Goal: Transaction & Acquisition: Book appointment/travel/reservation

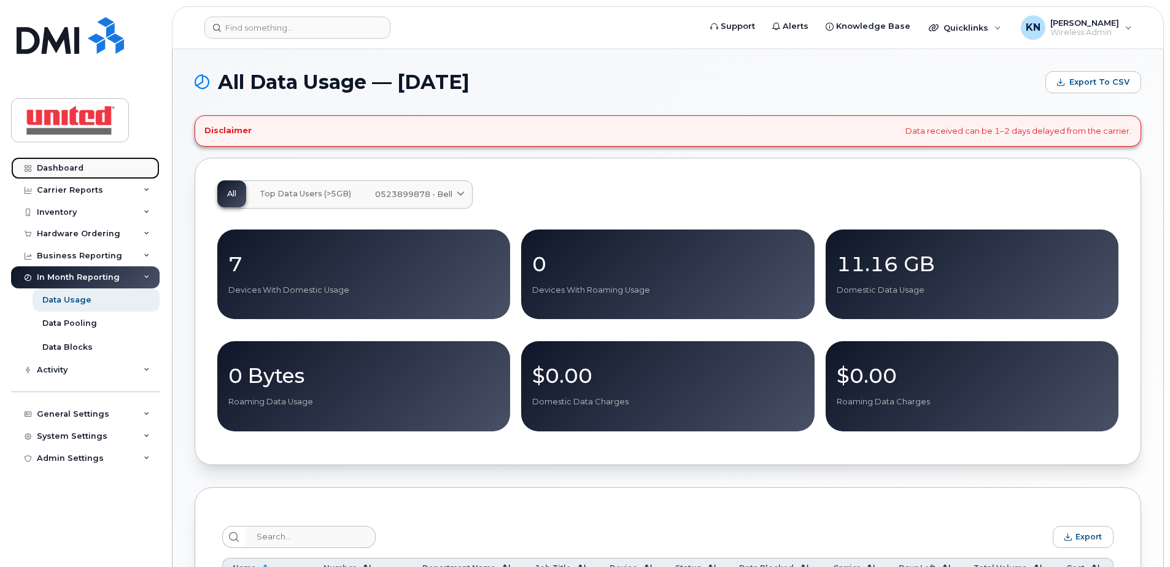
click at [69, 161] on link "Dashboard" at bounding box center [85, 168] width 149 height 22
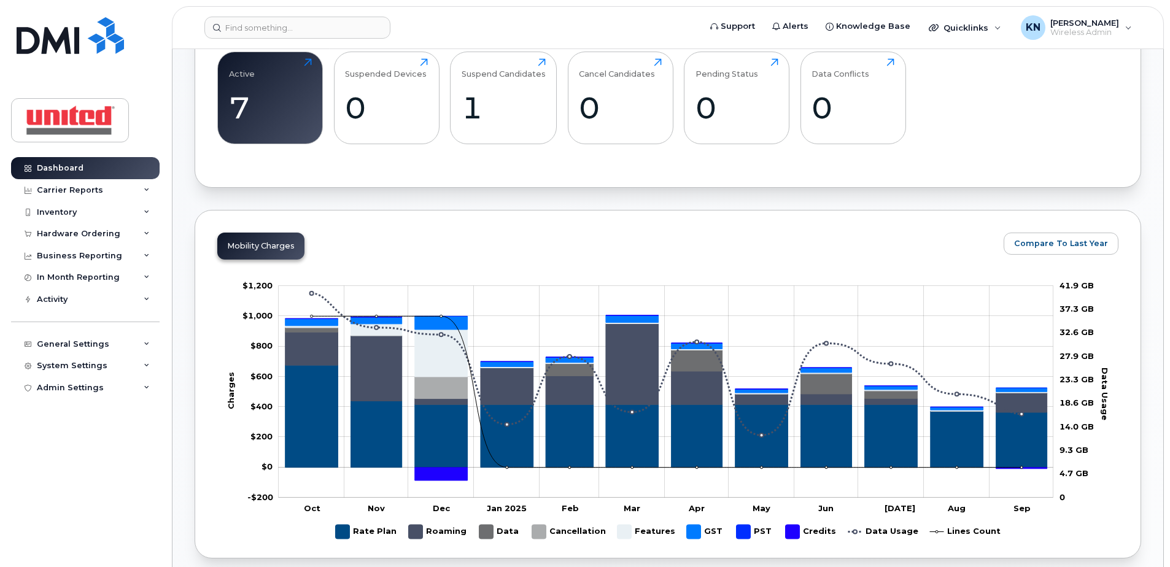
scroll to position [246, 0]
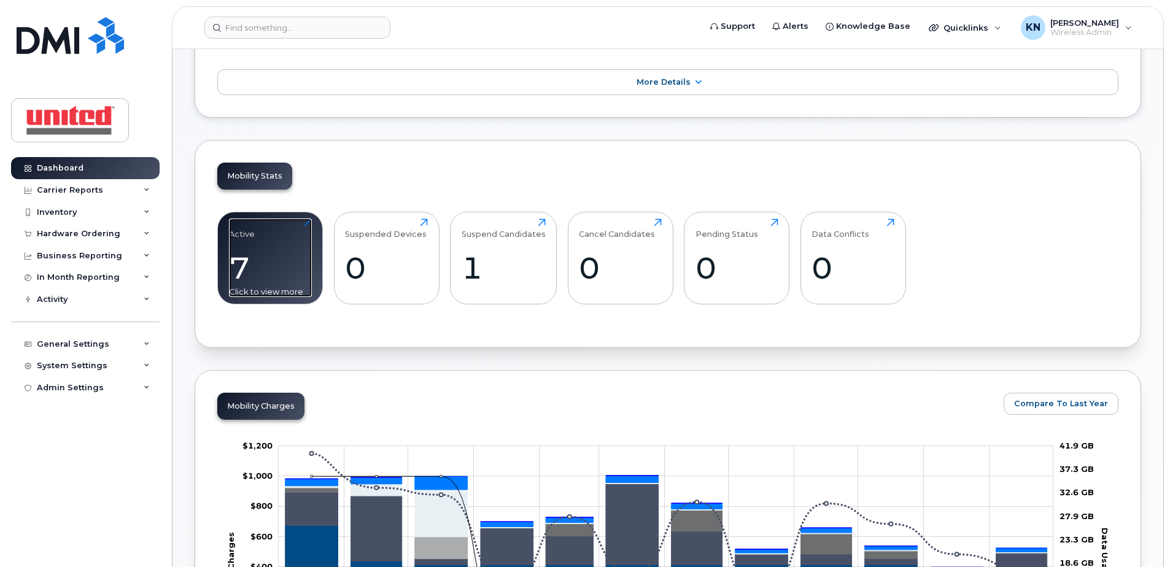
click at [289, 228] on div "Active 7 Click to view more" at bounding box center [270, 258] width 83 height 79
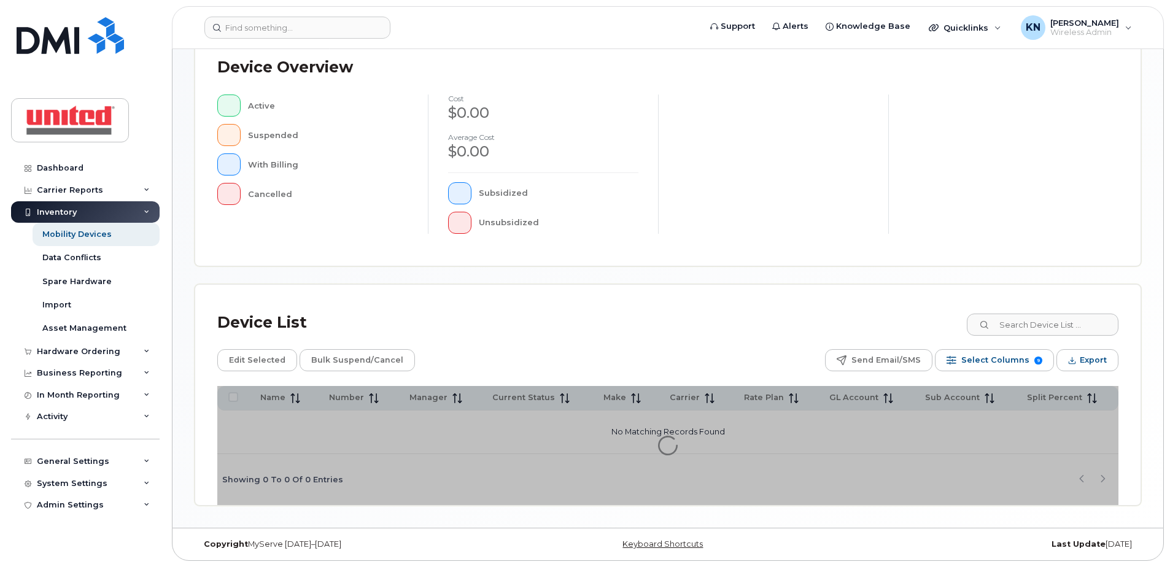
scroll to position [93, 0]
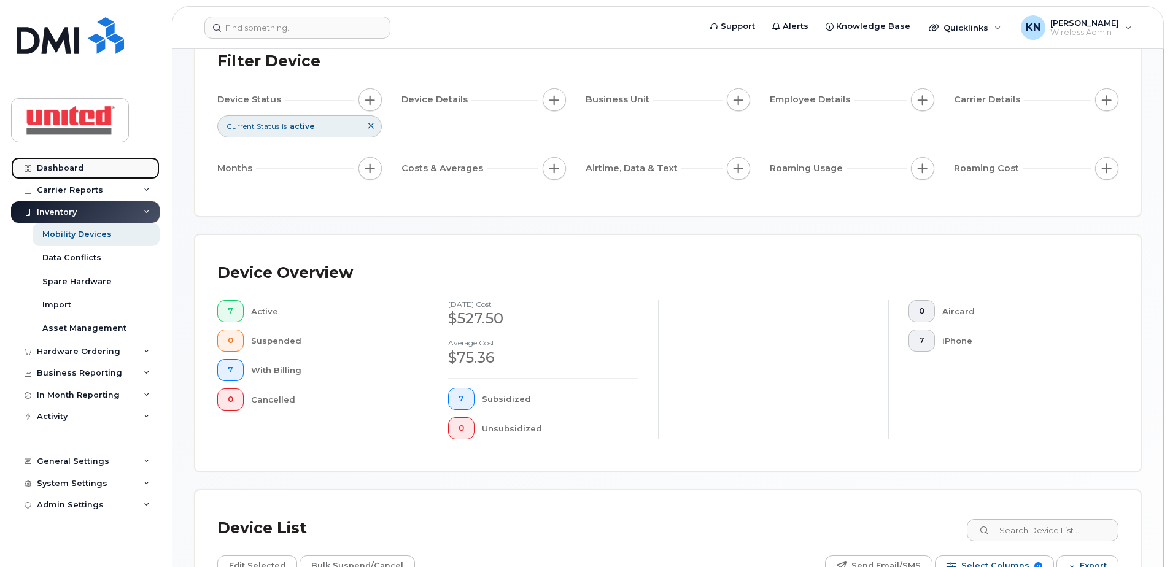
click at [94, 177] on link "Dashboard" at bounding box center [85, 168] width 149 height 22
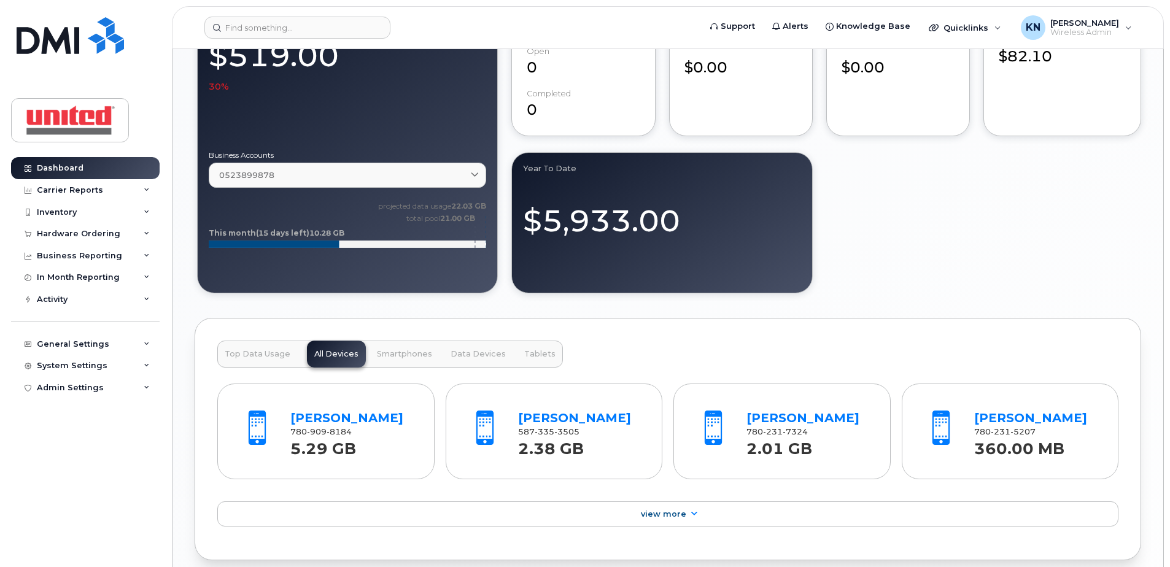
scroll to position [1166, 0]
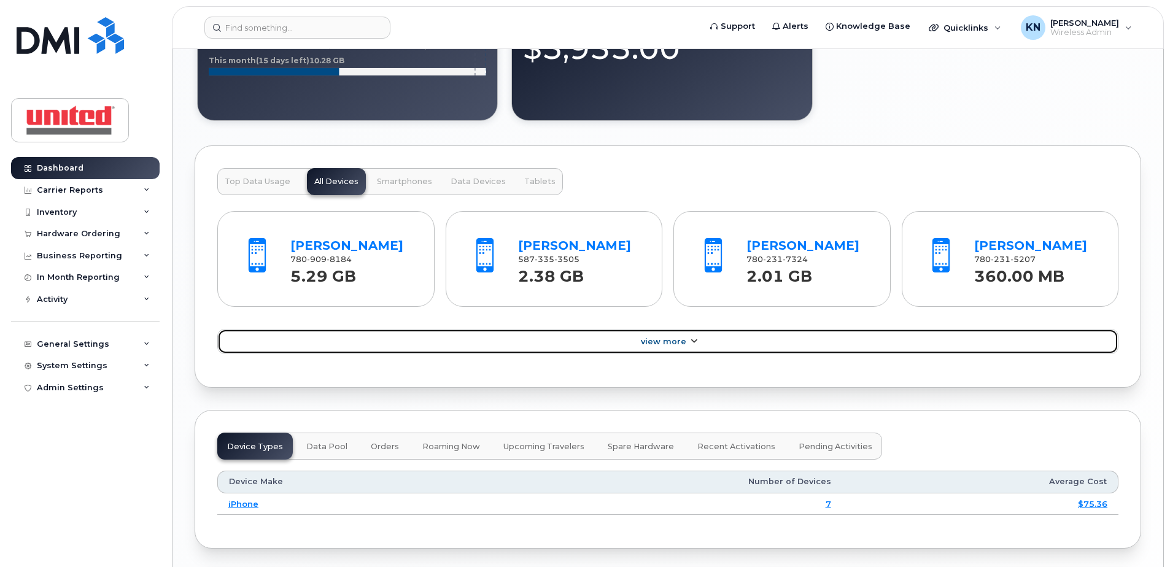
click at [679, 341] on span "View More" at bounding box center [663, 341] width 45 height 9
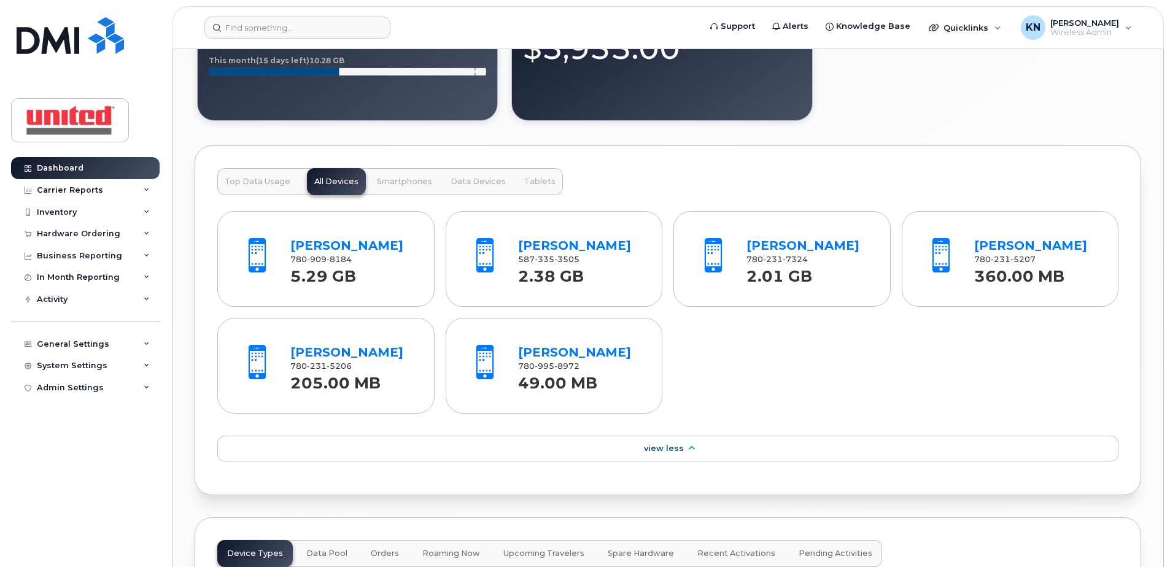
click at [282, 184] on span "Top Data Usage" at bounding box center [258, 182] width 66 height 10
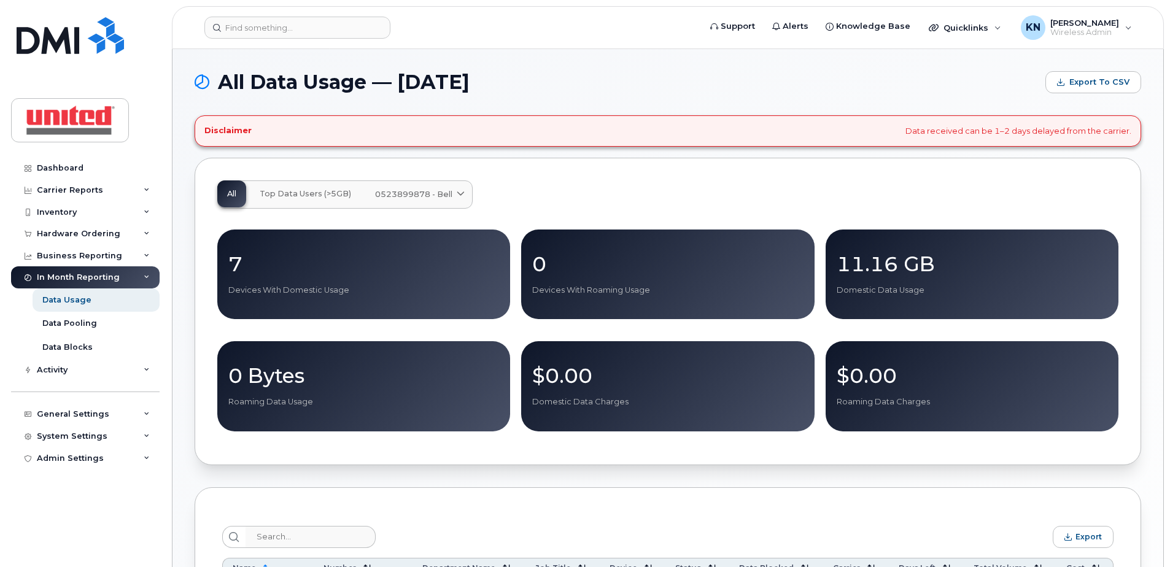
scroll to position [307, 0]
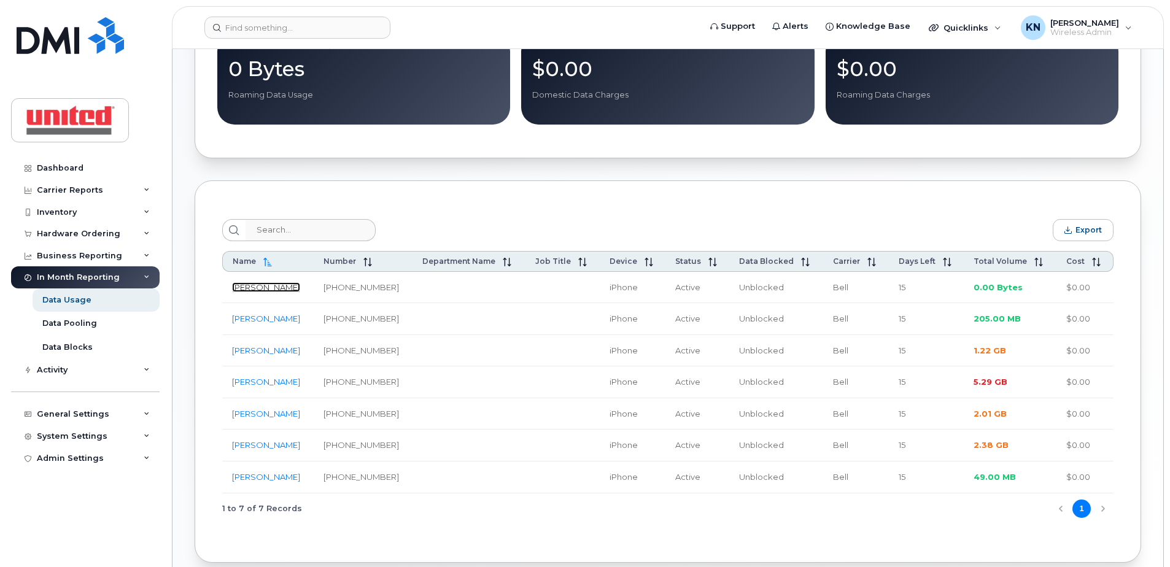
click at [261, 288] on link "[PERSON_NAME]" at bounding box center [266, 287] width 68 height 10
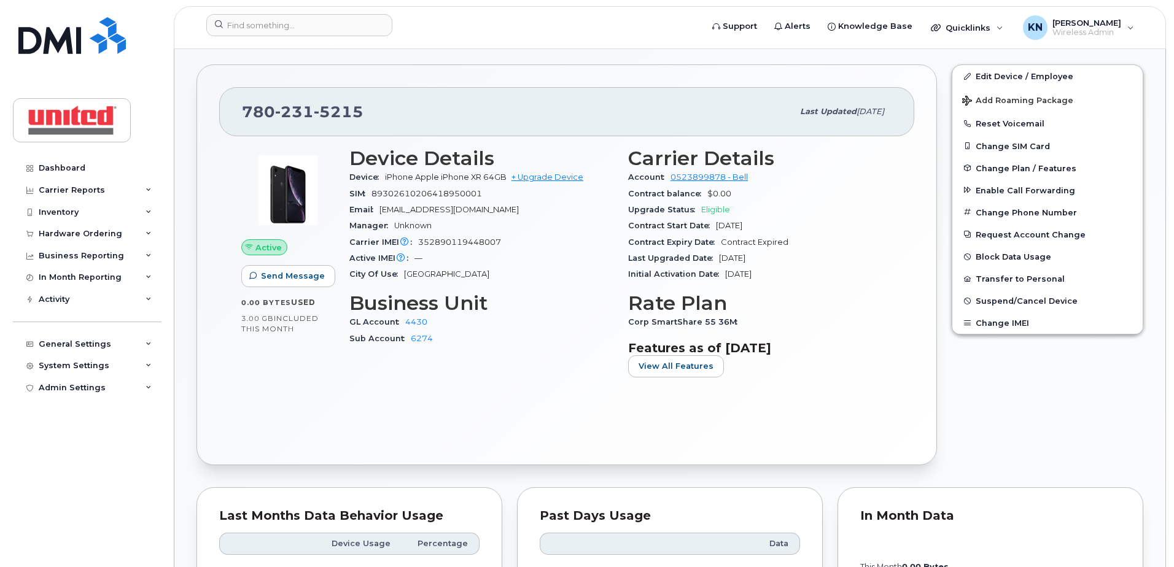
scroll to position [246, 0]
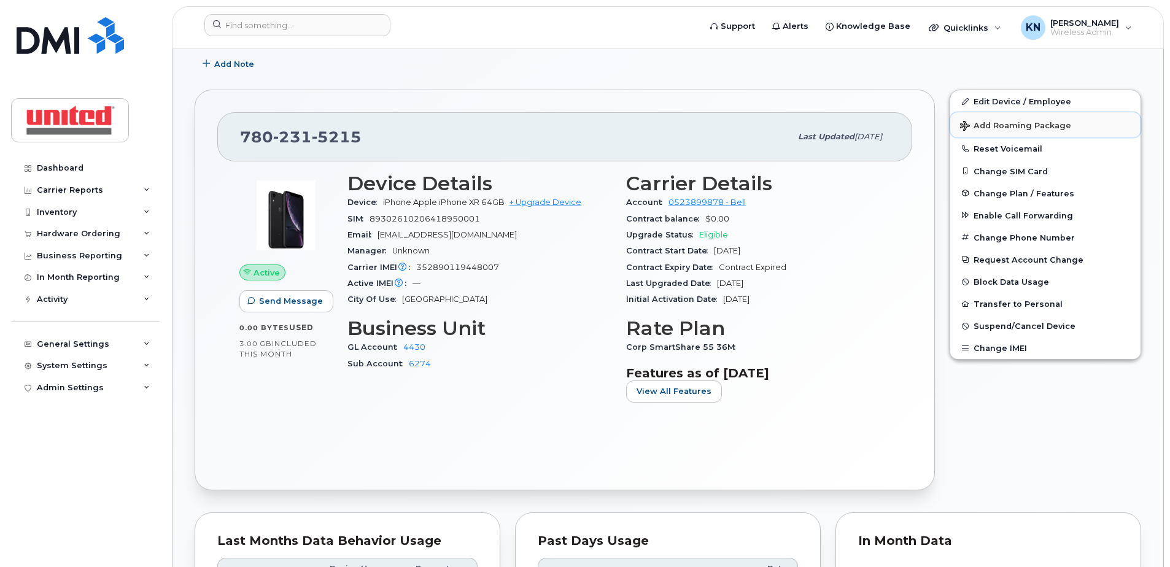
click at [1020, 131] on button "Add Roaming Package" at bounding box center [1045, 124] width 190 height 25
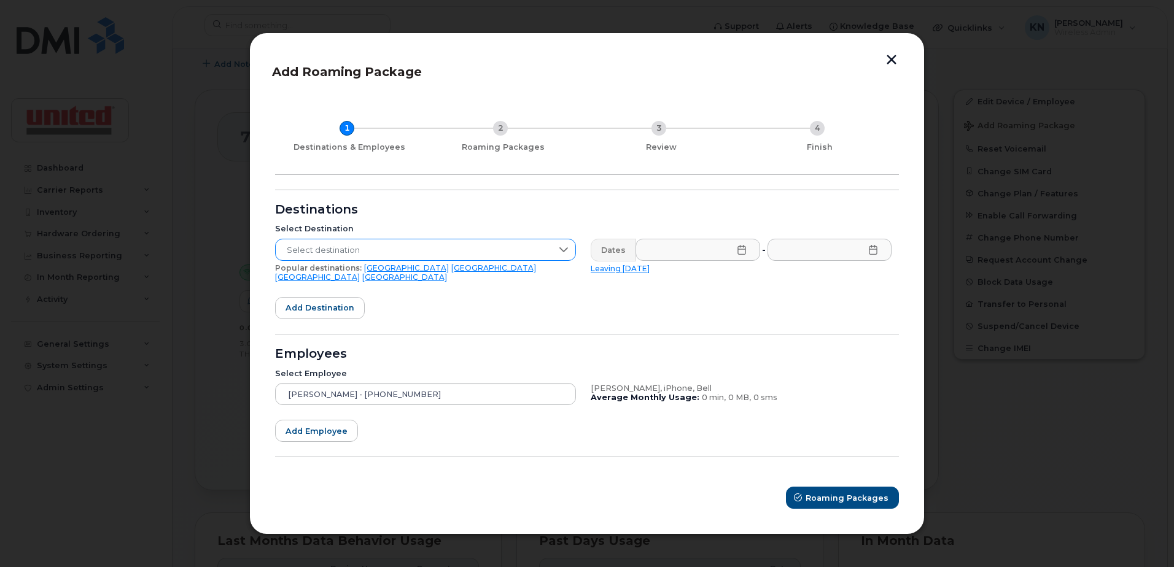
click at [534, 257] on span "Select destination" at bounding box center [414, 250] width 276 height 22
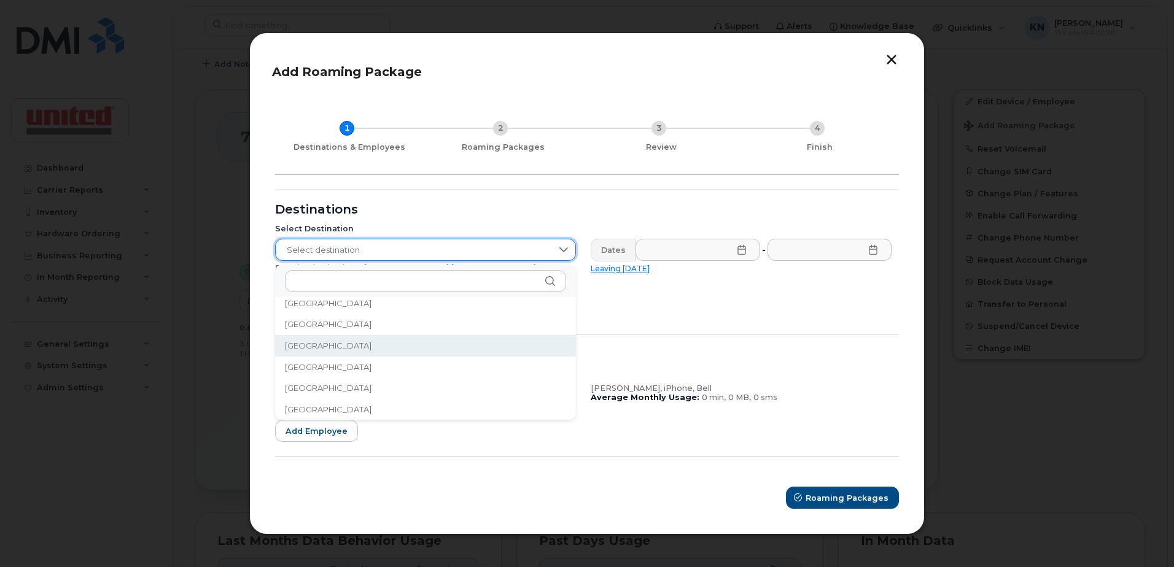
scroll to position [1832, 0]
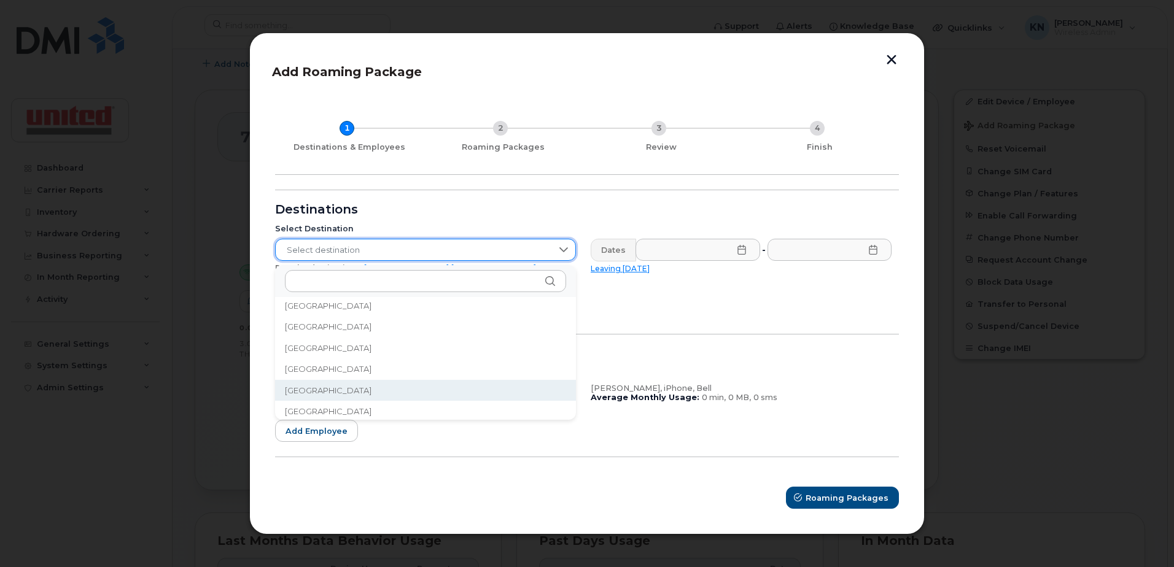
click at [481, 382] on li "[GEOGRAPHIC_DATA]" at bounding box center [425, 390] width 301 height 21
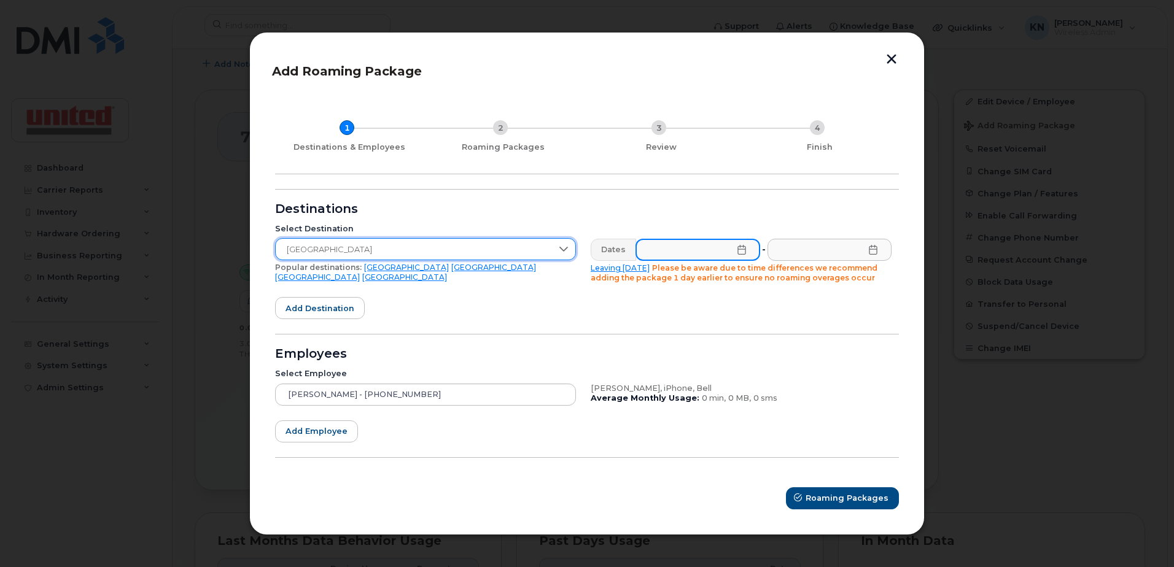
click at [746, 247] on span at bounding box center [697, 250] width 125 height 22
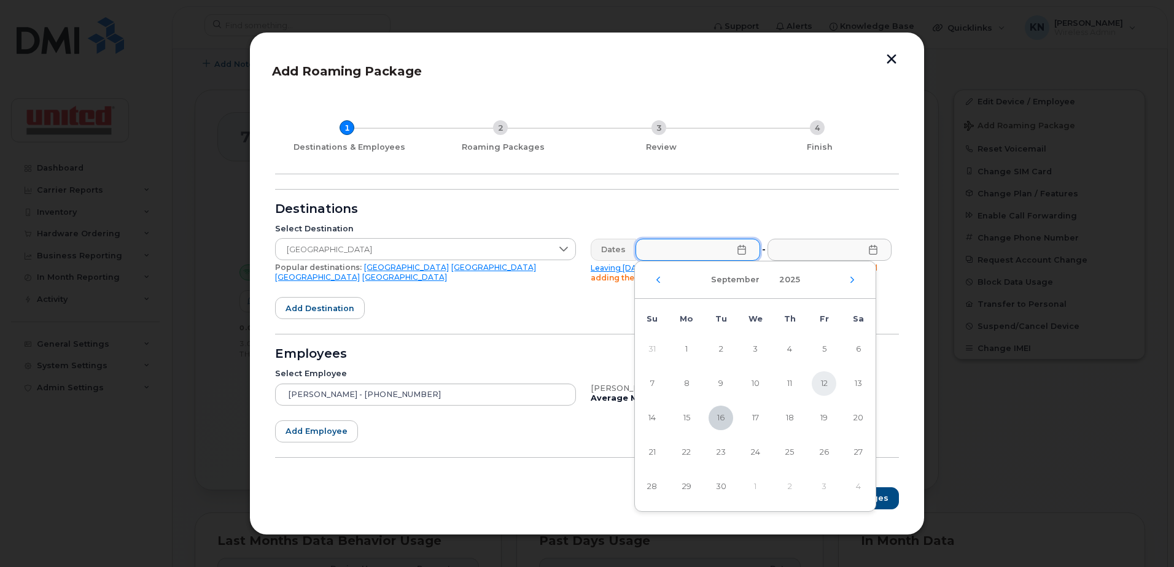
click at [821, 387] on span "12" at bounding box center [824, 383] width 25 height 25
type input "[DATE]"
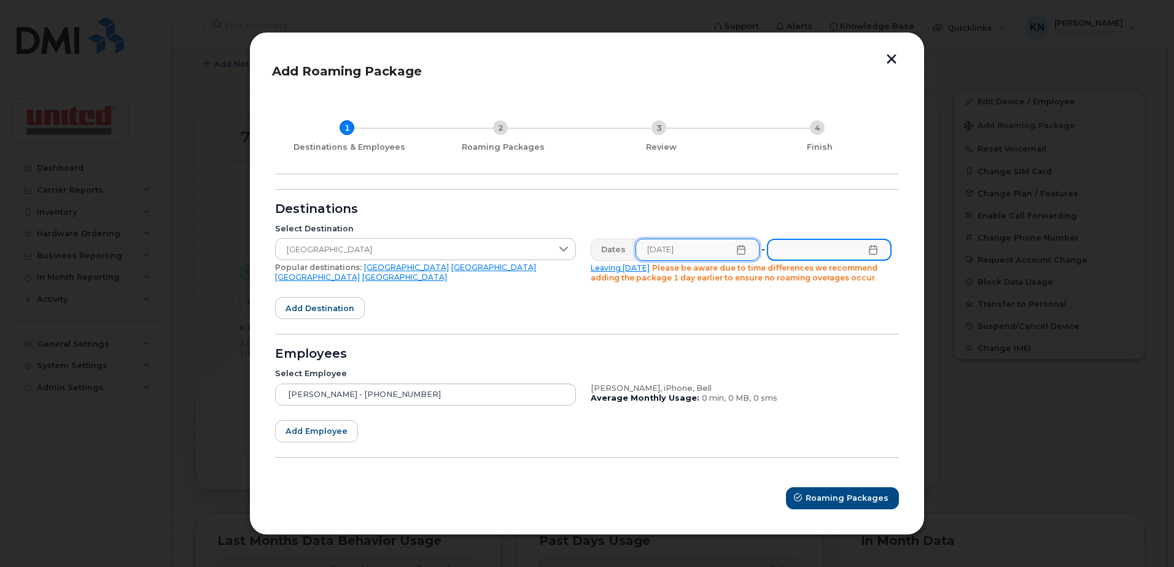
click at [874, 259] on input "text" at bounding box center [829, 250] width 125 height 22
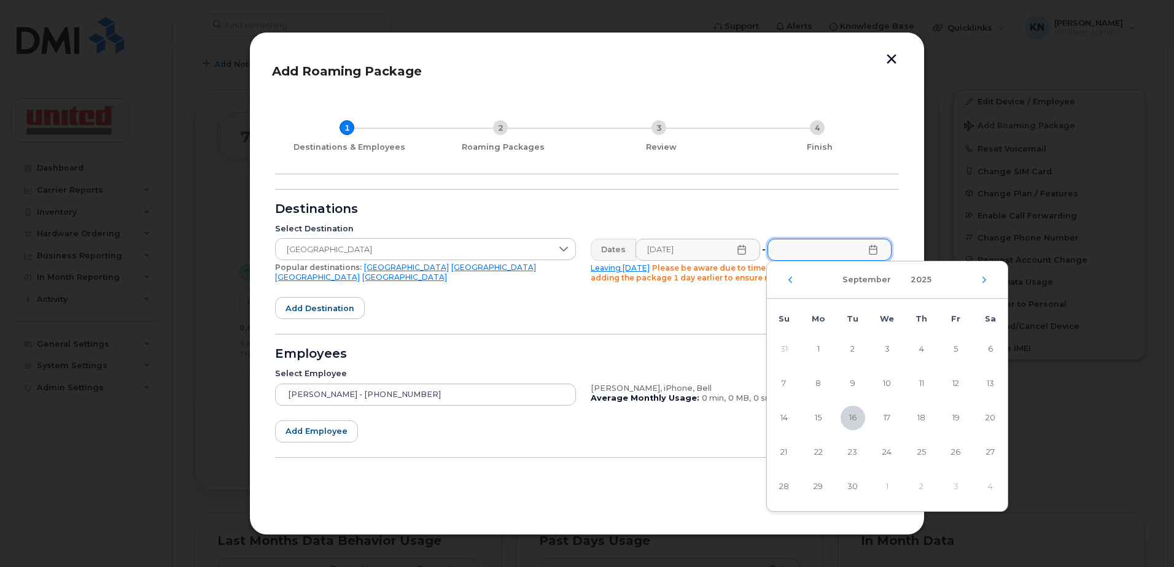
click at [990, 280] on div "[DATE]" at bounding box center [887, 280] width 241 height 37
click at [986, 280] on icon "Next Month" at bounding box center [983, 280] width 7 height 10
click at [815, 452] on span "22" at bounding box center [818, 452] width 25 height 25
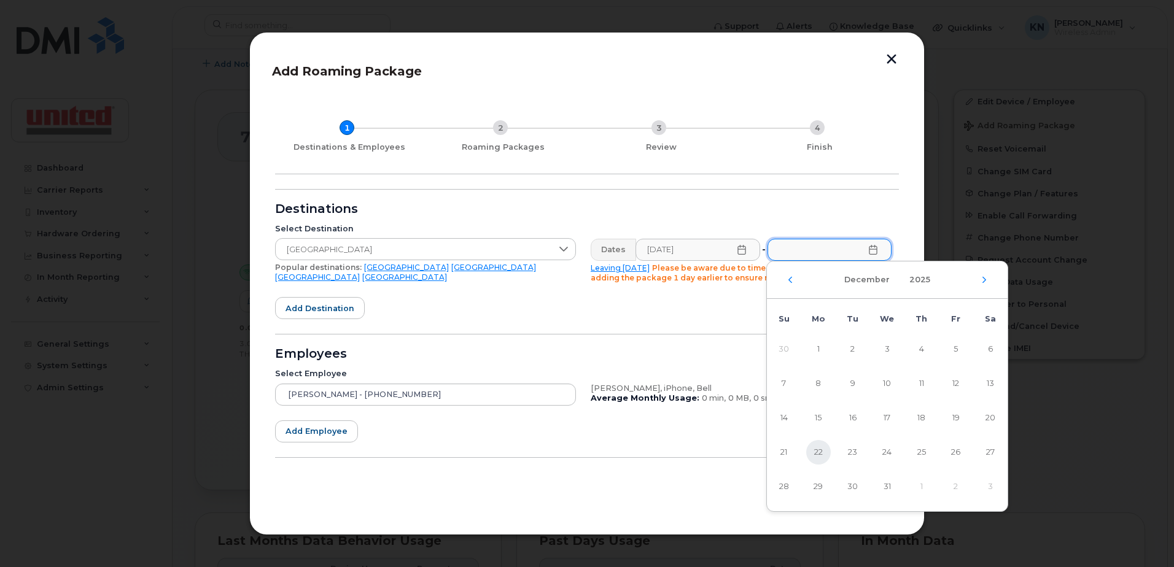
type input "[DATE]"
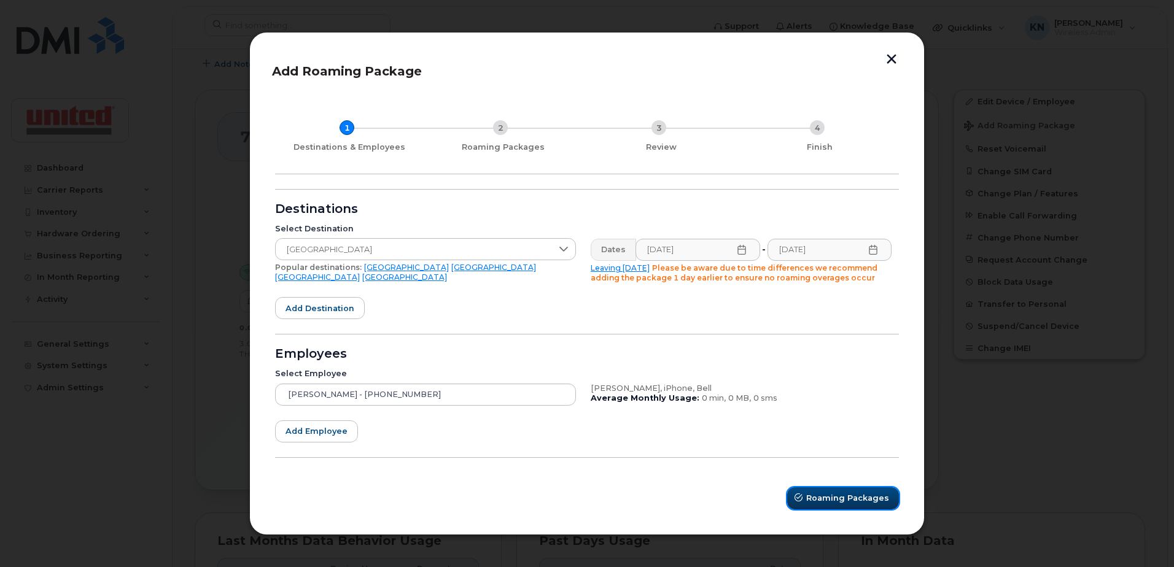
click at [848, 494] on span "Roaming Packages" at bounding box center [847, 498] width 83 height 12
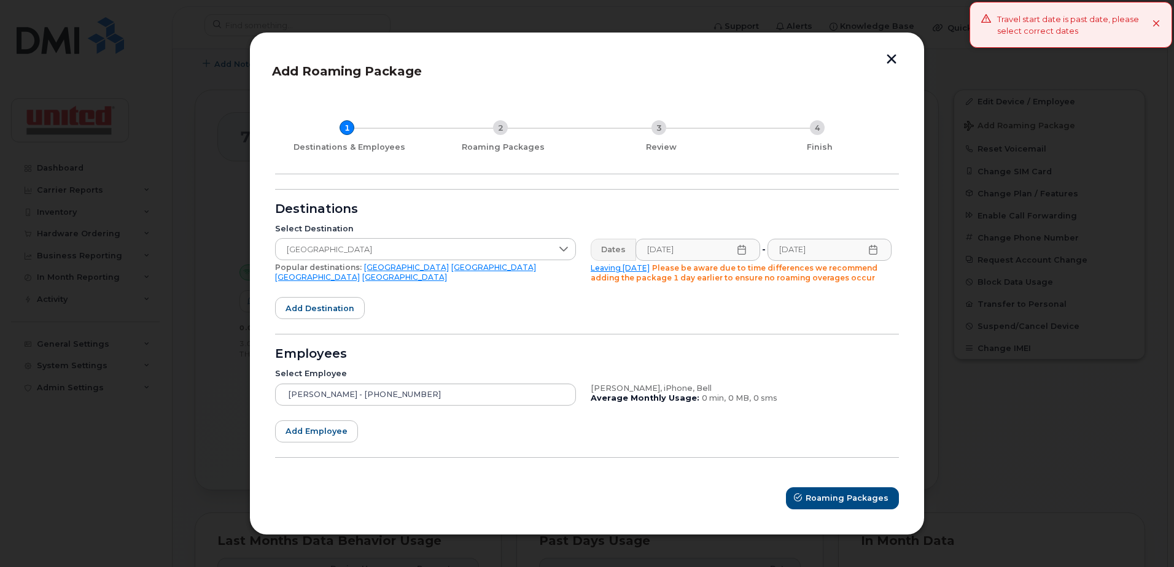
click at [739, 251] on icon at bounding box center [742, 250] width 10 height 10
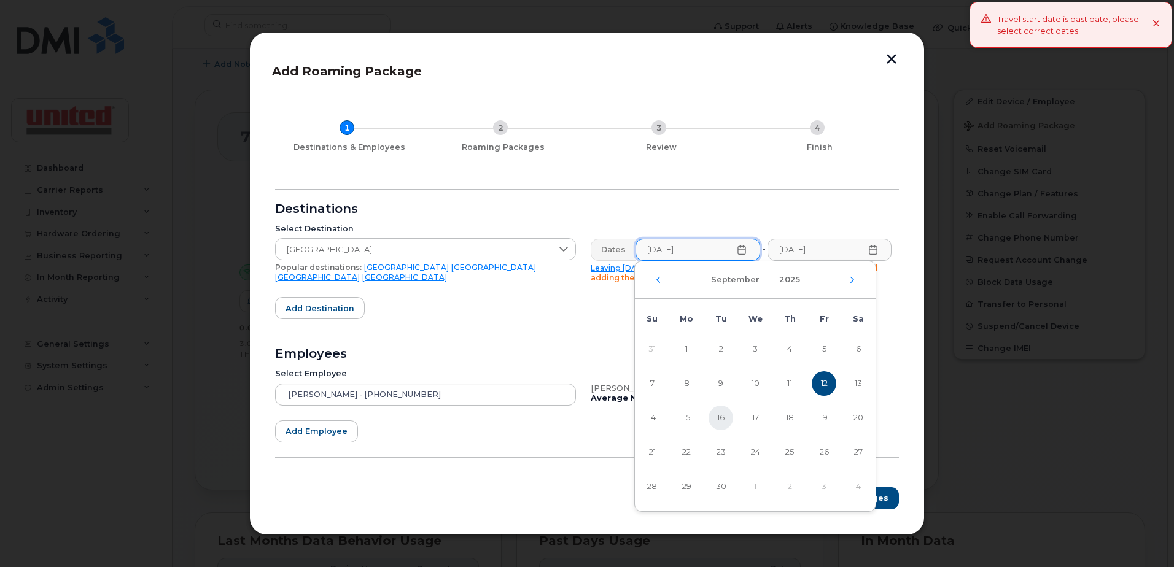
click at [726, 413] on span "16" at bounding box center [720, 418] width 25 height 25
type input "[DATE]"
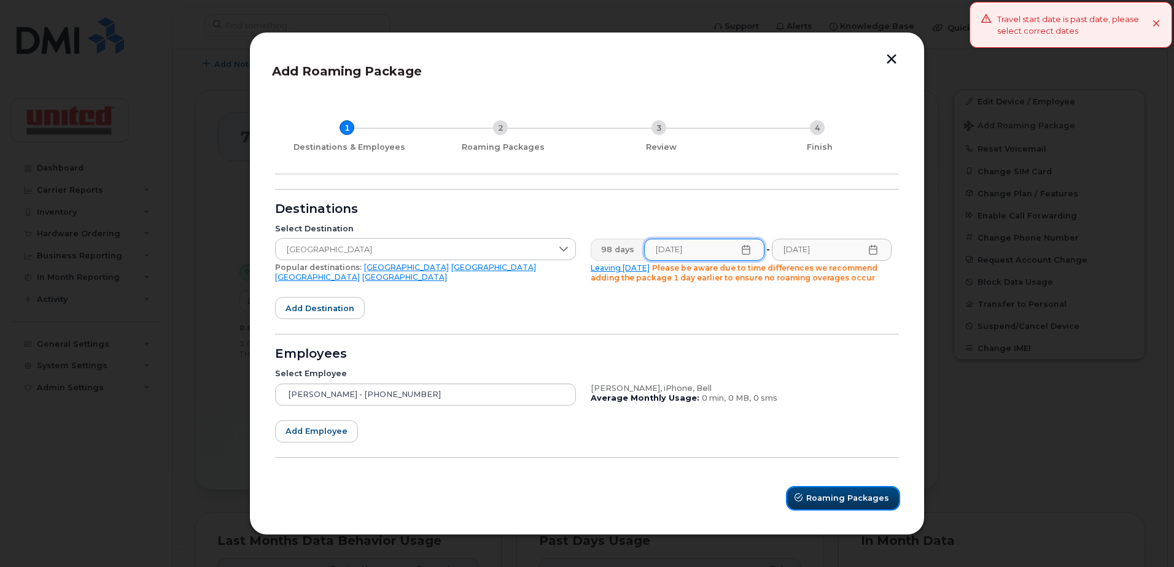
click at [841, 496] on span "Roaming Packages" at bounding box center [847, 498] width 83 height 12
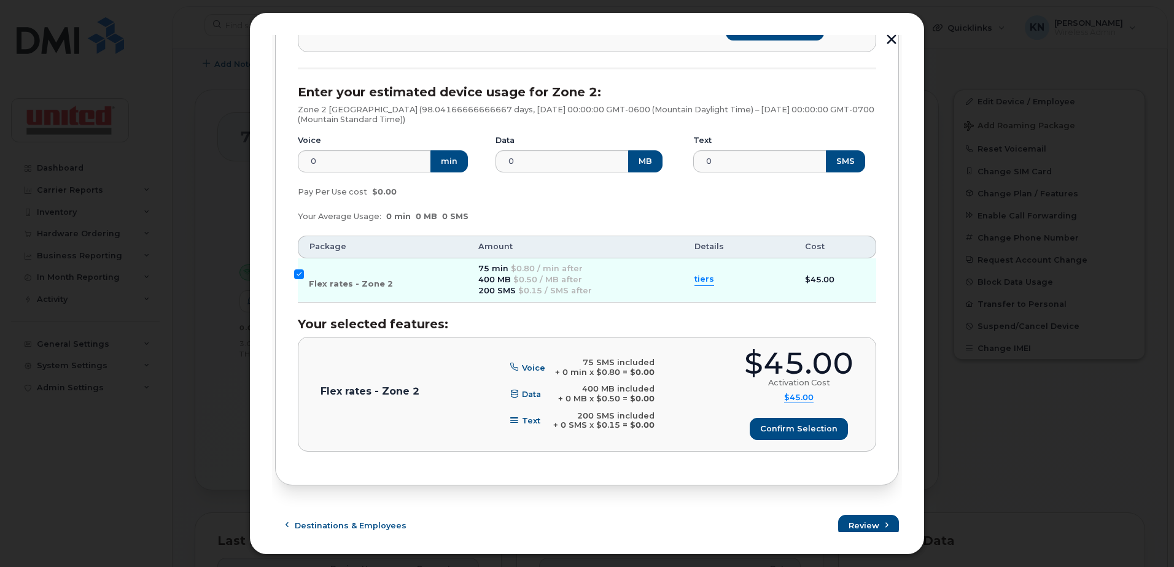
scroll to position [549, 0]
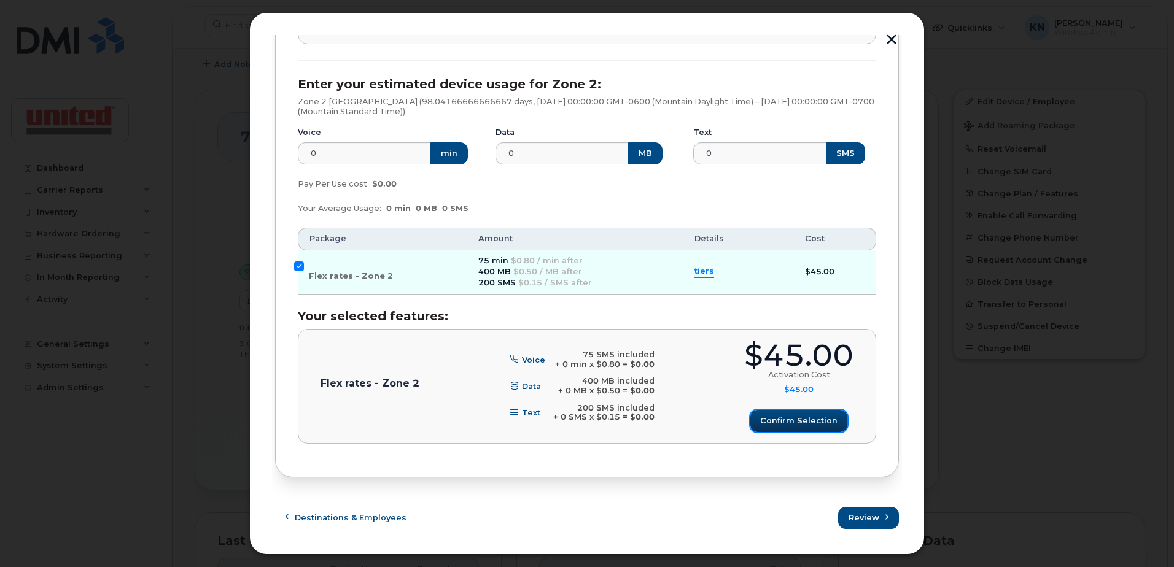
click at [826, 424] on span "Confirm selection" at bounding box center [798, 421] width 77 height 12
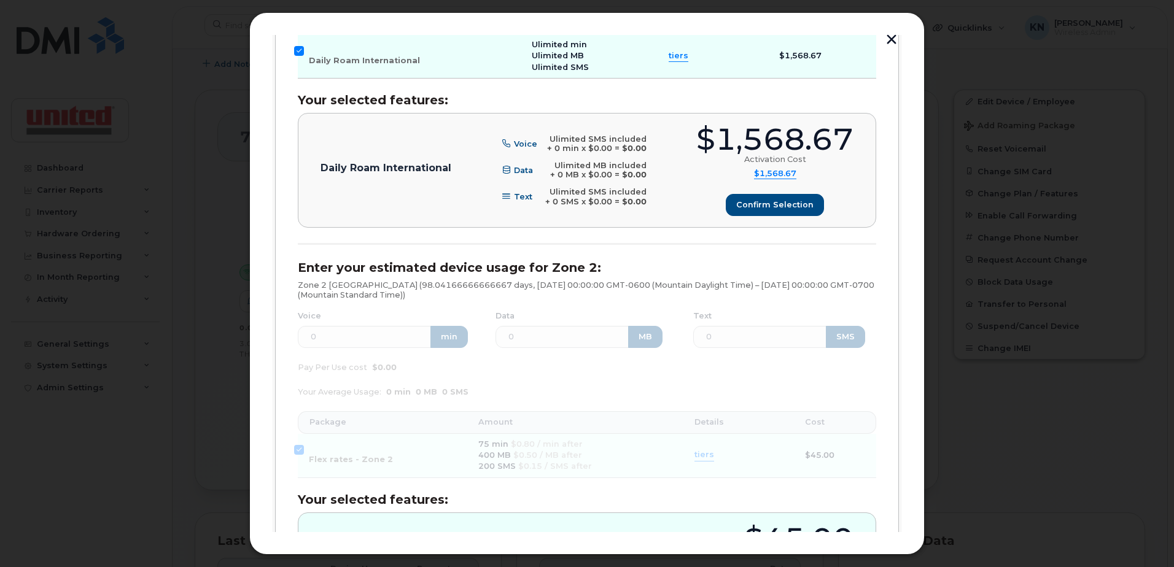
scroll to position [365, 0]
click at [808, 200] on button "Confirm selection" at bounding box center [774, 206] width 97 height 22
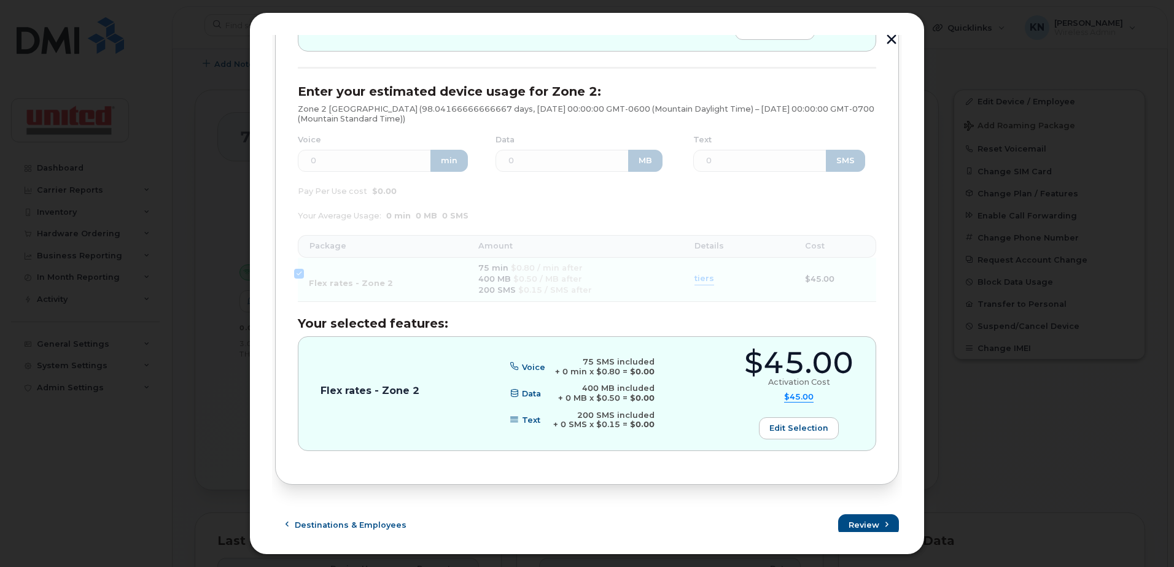
scroll to position [549, 0]
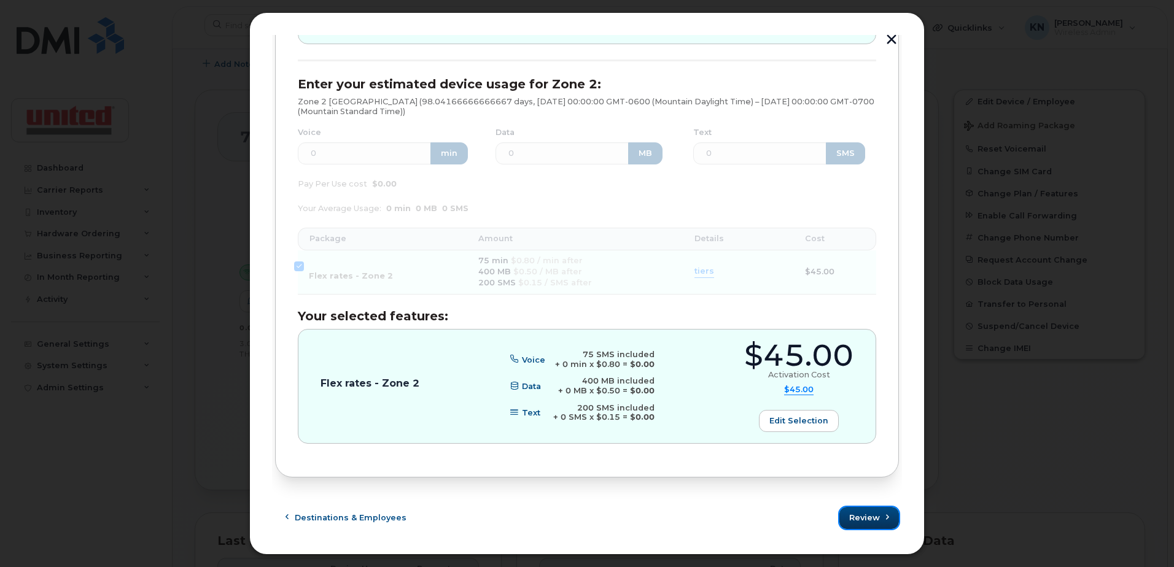
click at [858, 520] on span "Review" at bounding box center [864, 518] width 31 height 12
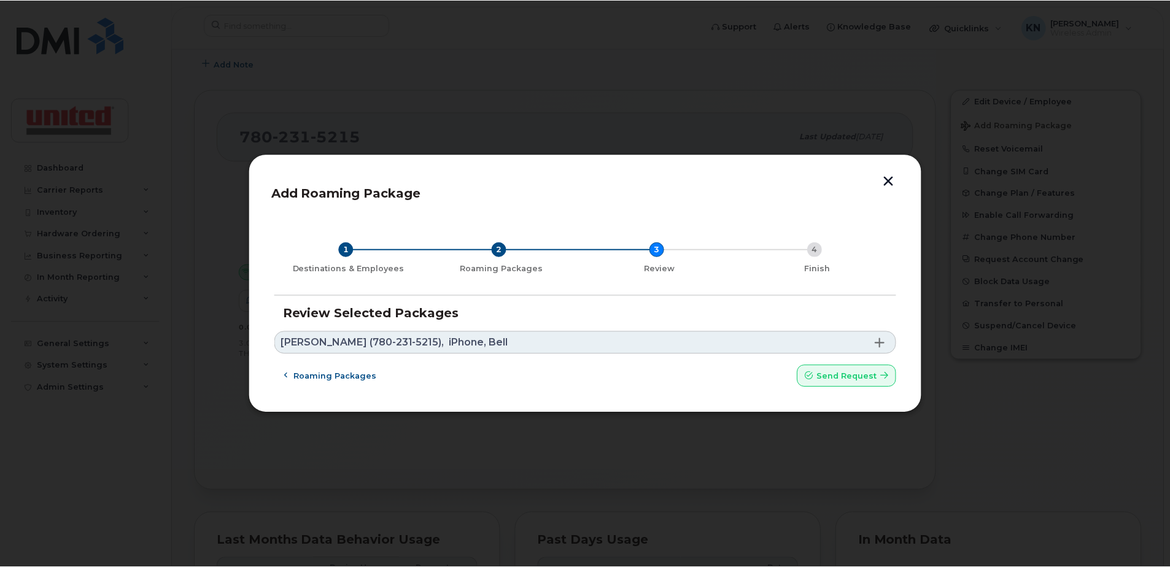
scroll to position [0, 0]
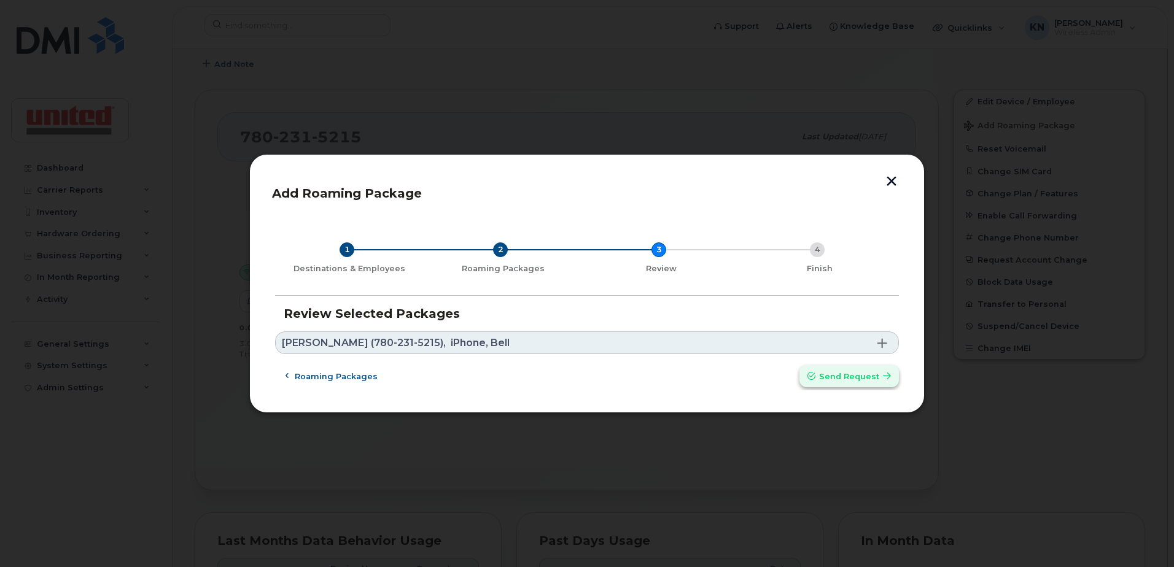
click at [840, 376] on span "Send request" at bounding box center [849, 377] width 60 height 12
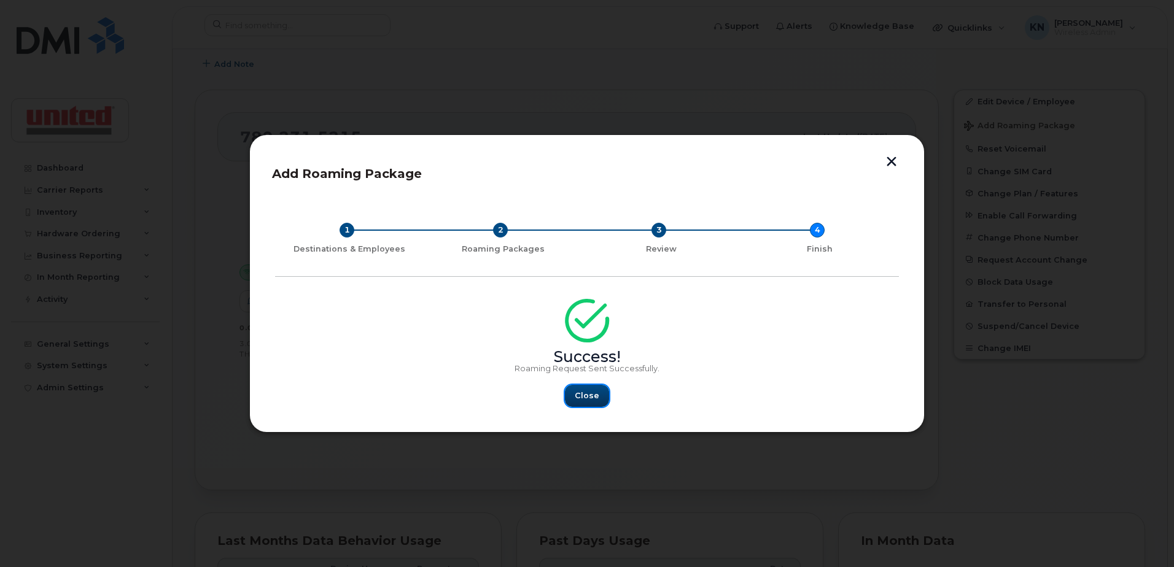
click at [594, 388] on button "Close" at bounding box center [587, 396] width 44 height 22
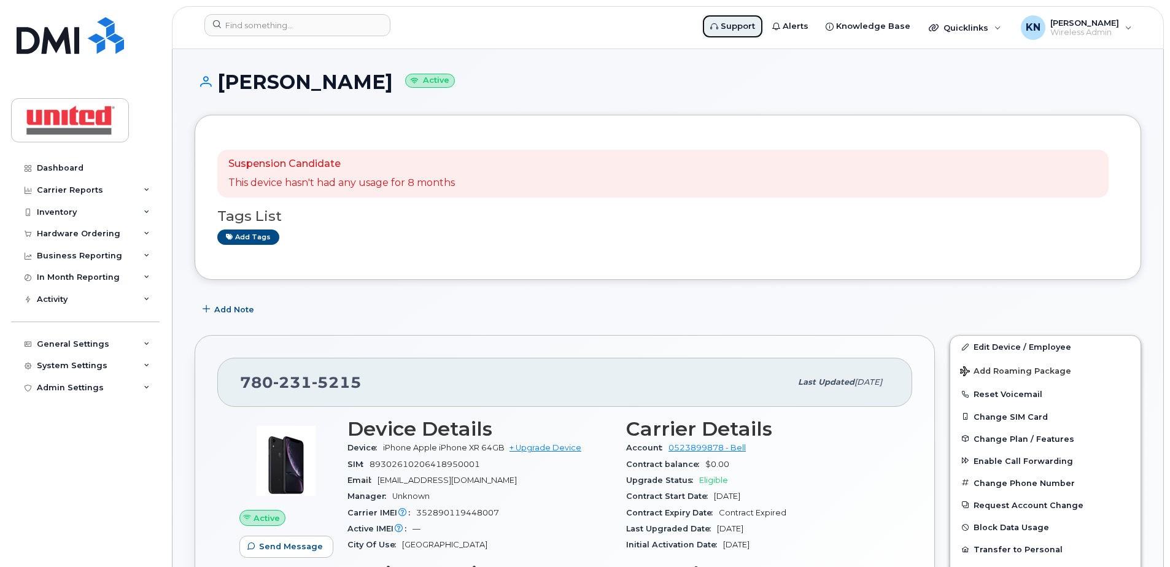
click at [741, 27] on span "Support" at bounding box center [738, 26] width 34 height 12
click at [1008, 25] on div "Quicklinks" at bounding box center [965, 27] width 90 height 25
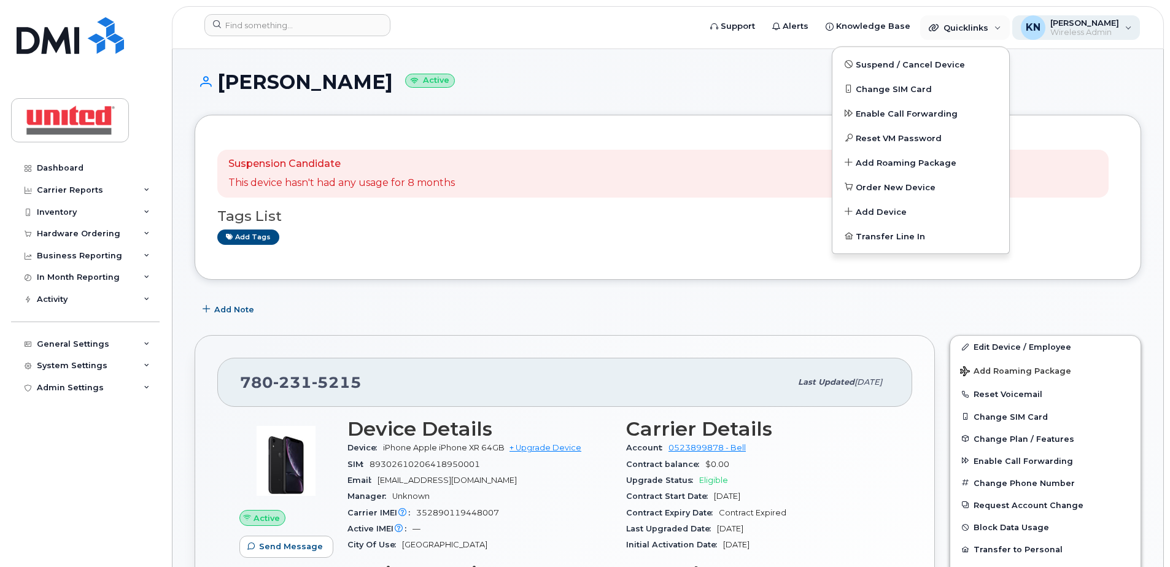
click at [1129, 26] on div "KN [PERSON_NAME] Wireless Admin" at bounding box center [1076, 27] width 128 height 25
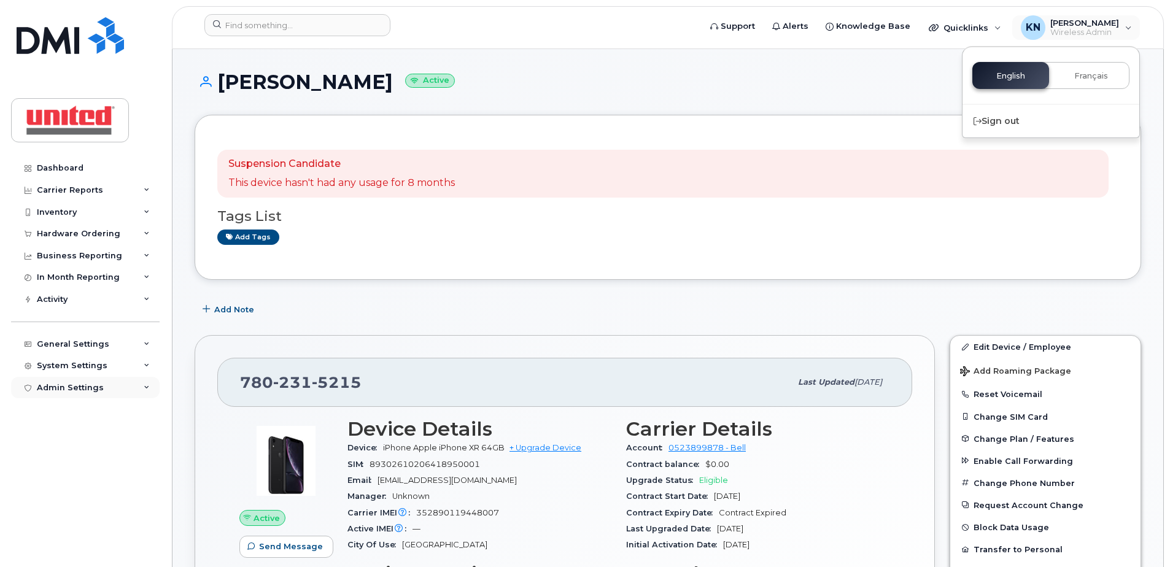
click at [145, 387] on icon at bounding box center [147, 388] width 6 height 6
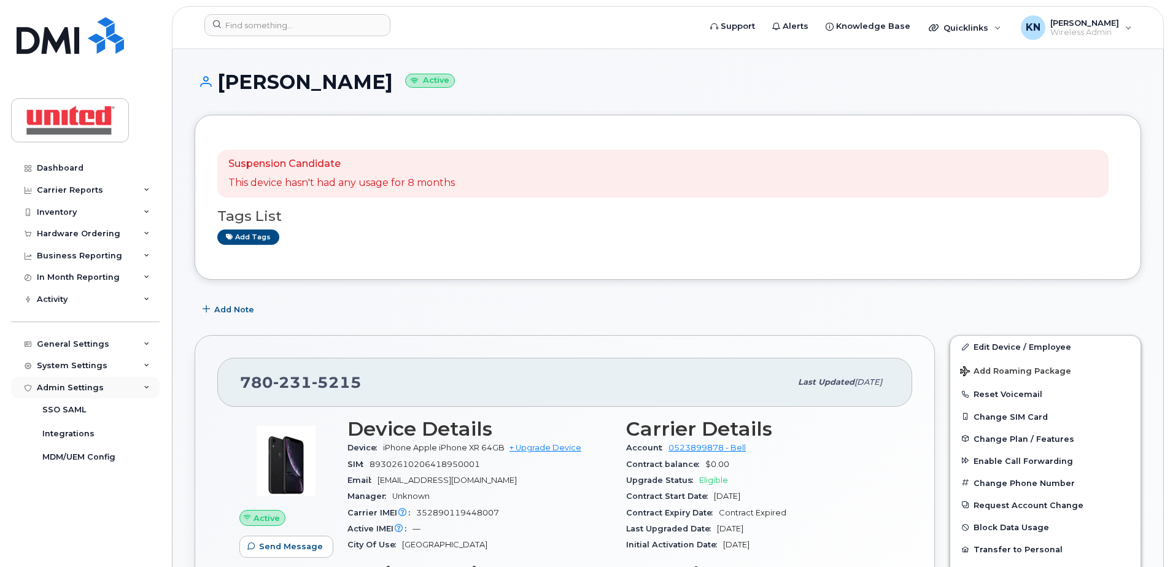
click at [148, 385] on icon at bounding box center [147, 388] width 6 height 6
click at [149, 365] on icon at bounding box center [147, 366] width 6 height 6
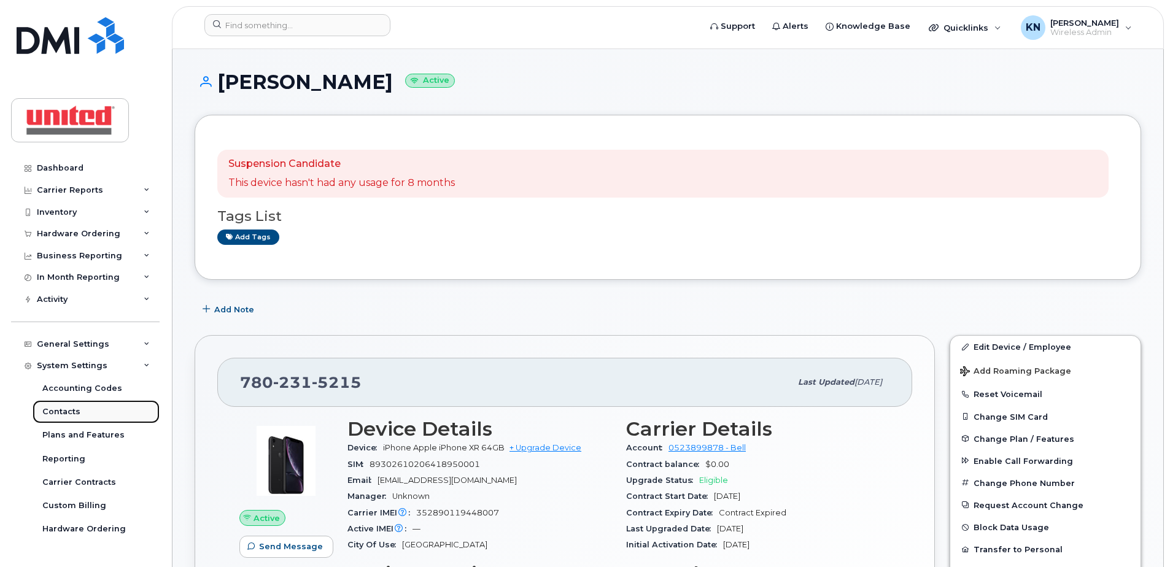
click at [70, 409] on div "Contacts" at bounding box center [61, 411] width 38 height 11
